Goal: Information Seeking & Learning: Learn about a topic

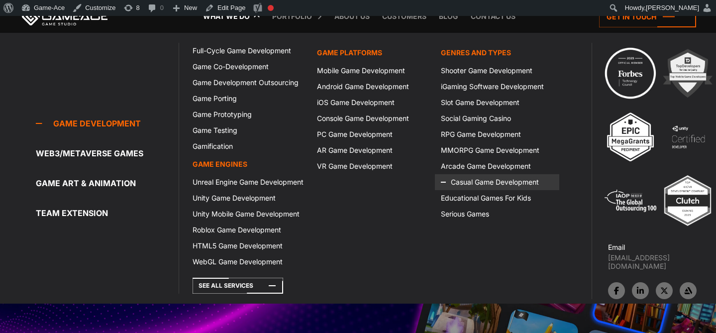
click at [473, 181] on link "Casual Game Development" at bounding box center [497, 182] width 124 height 16
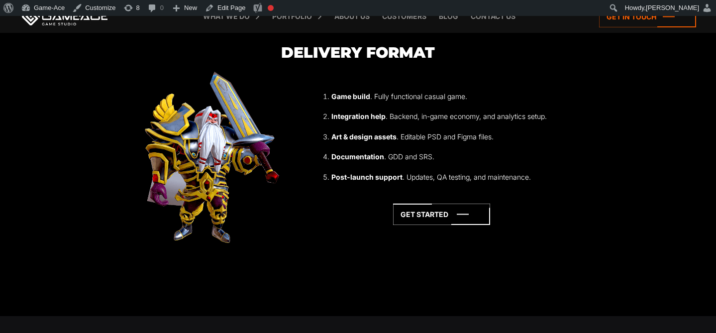
scroll to position [2833, 0]
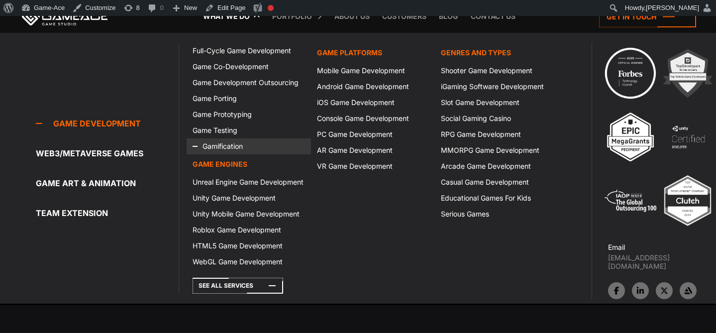
click at [229, 140] on link "Gamification" at bounding box center [249, 146] width 124 height 16
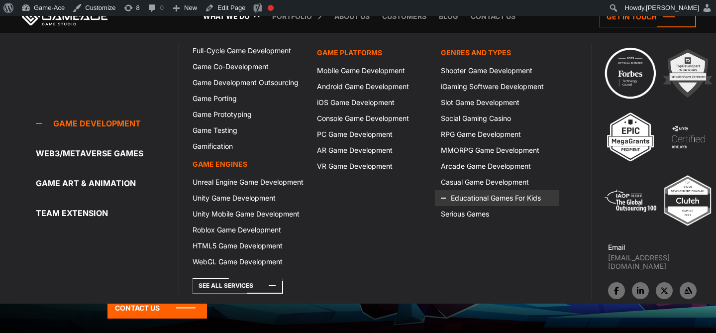
click at [459, 195] on icon at bounding box center [453, 198] width 24 height 16
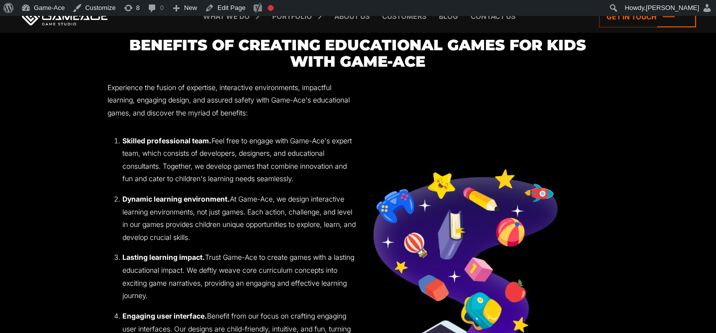
scroll to position [1329, 0]
